Goal: Information Seeking & Learning: Check status

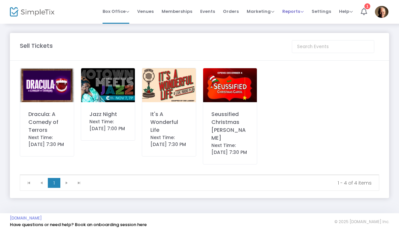
click at [294, 17] on span "Reports Analytics Sales Reports Download" at bounding box center [292, 11] width 21 height 17
click at [291, 14] on span "Reports" at bounding box center [292, 11] width 21 height 6
click at [307, 35] on li "Sales Reports" at bounding box center [303, 35] width 43 height 13
